Goal: Check status: Check status

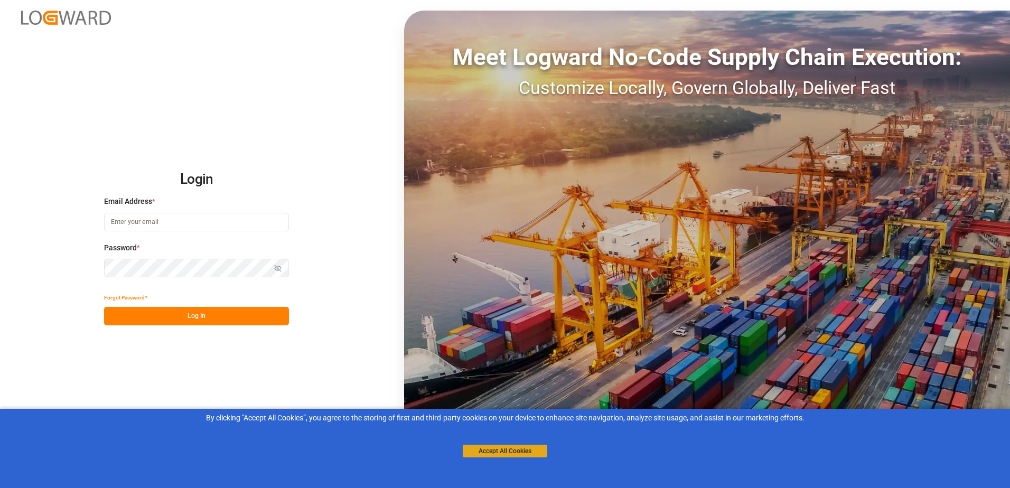
type input "stefan.pflug@melitta.de"
click at [489, 450] on button "Accept All Cookies" at bounding box center [505, 451] width 85 height 13
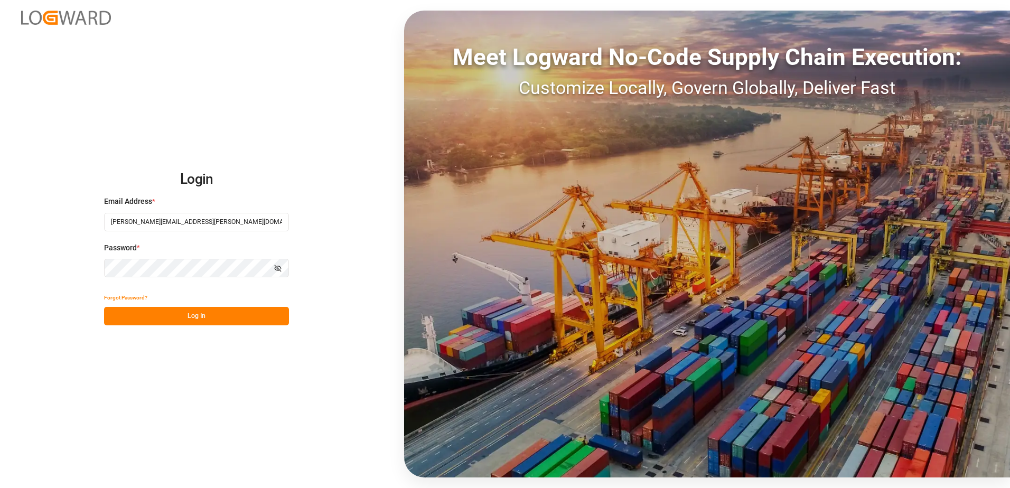
click at [199, 315] on button "Log In" at bounding box center [196, 316] width 185 height 18
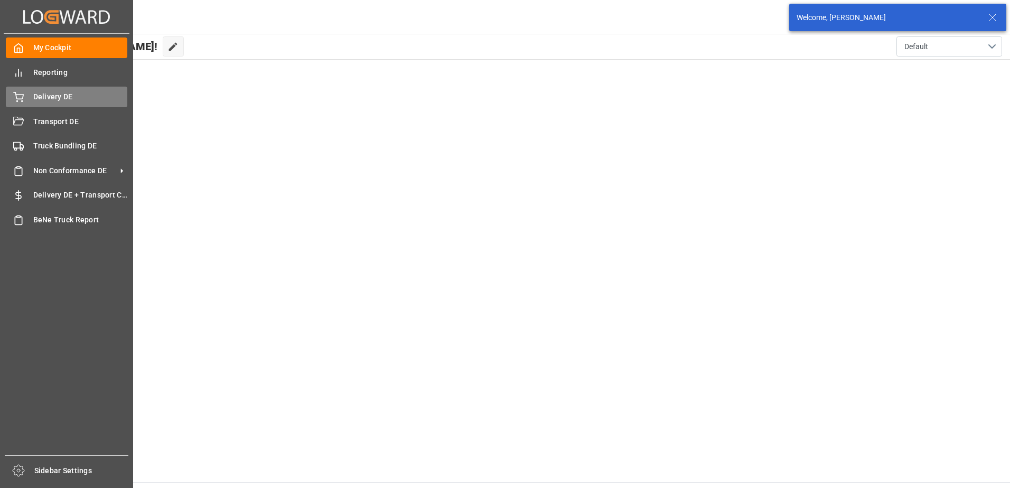
click at [29, 98] on div "Delivery DE Delivery DE" at bounding box center [67, 97] width 122 height 21
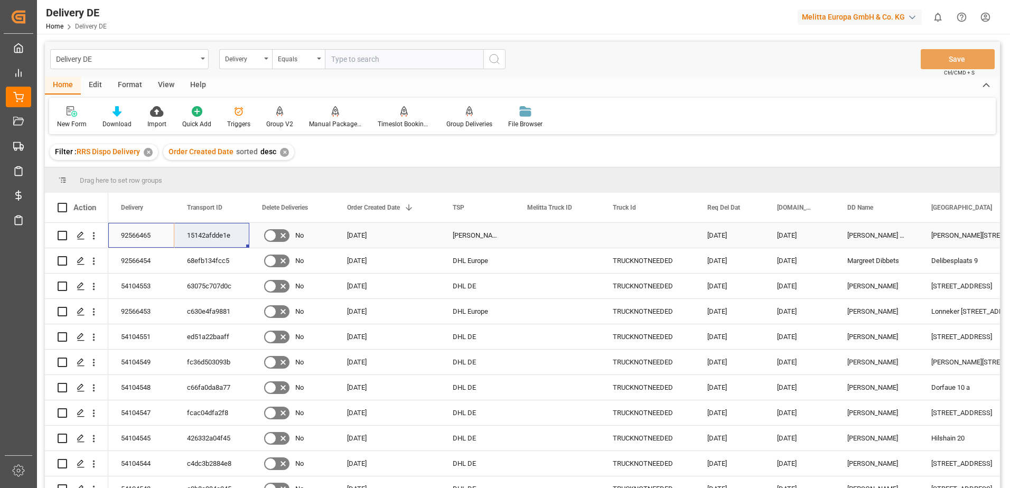
drag, startPoint x: 140, startPoint y: 233, endPoint x: 210, endPoint y: 230, distance: 69.8
click at [986, 20] on html "Created by potrace 1.15, written by Peter Selinger 2001-2017 Created by potrace…" at bounding box center [505, 244] width 1010 height 488
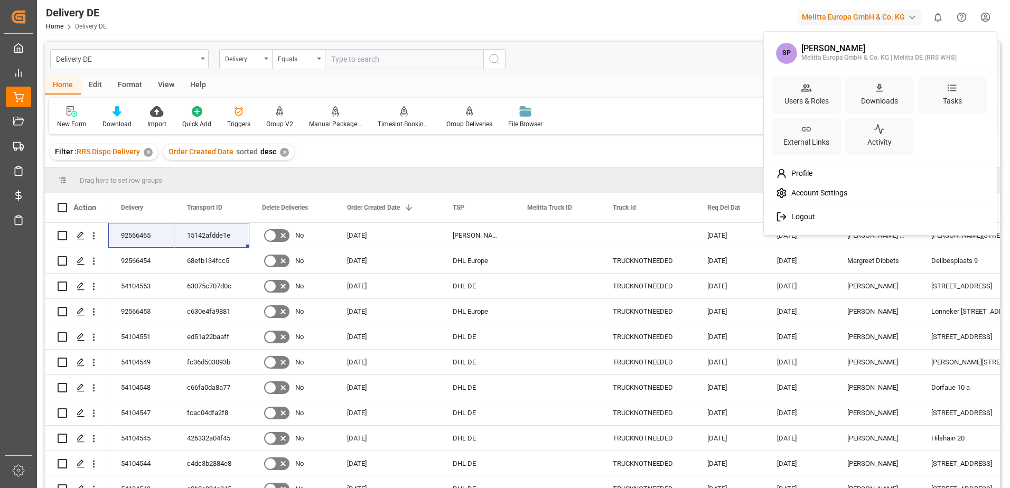
click at [805, 214] on span "Logout" at bounding box center [801, 217] width 28 height 10
